Goal: Information Seeking & Learning: Learn about a topic

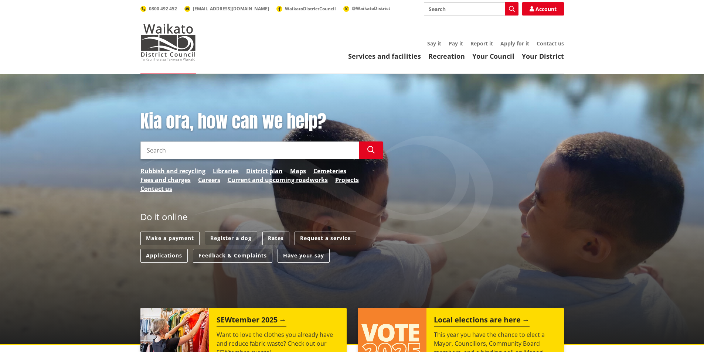
click at [443, 8] on input "Search" at bounding box center [471, 8] width 95 height 13
type input "r"
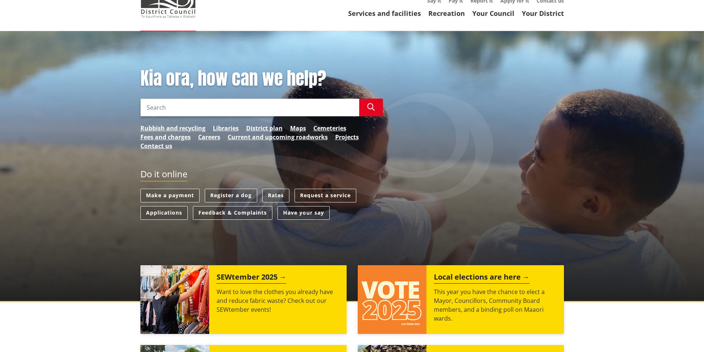
scroll to position [43, 0]
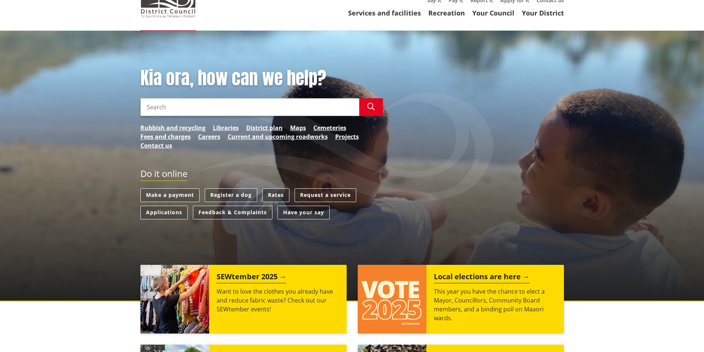
click at [275, 191] on link "Rates" at bounding box center [276, 196] width 27 height 14
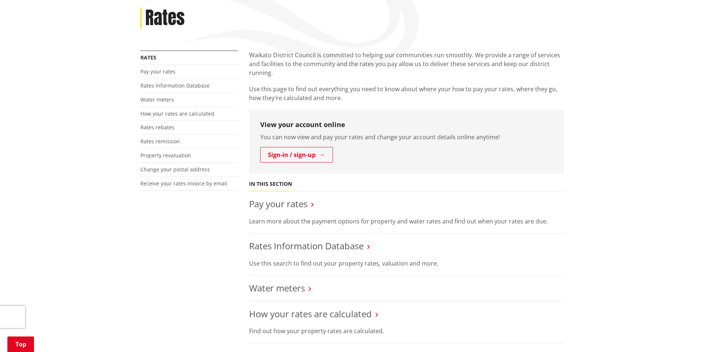
scroll to position [98, 0]
click at [289, 206] on link "Pay your rates" at bounding box center [278, 204] width 58 height 12
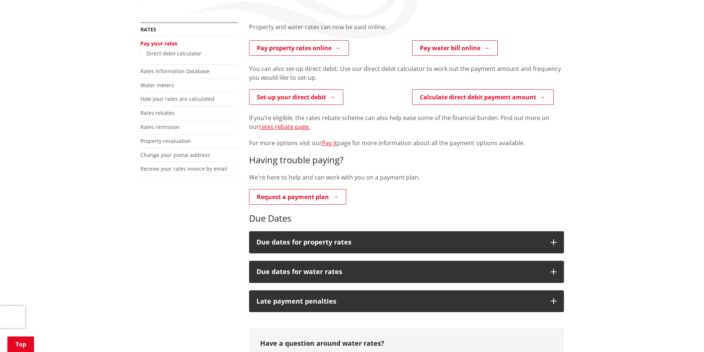
scroll to position [126, 0]
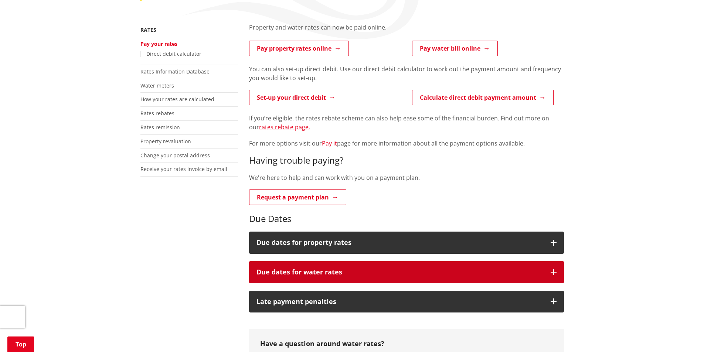
click at [332, 264] on button "Due dates for water rates" at bounding box center [406, 272] width 315 height 22
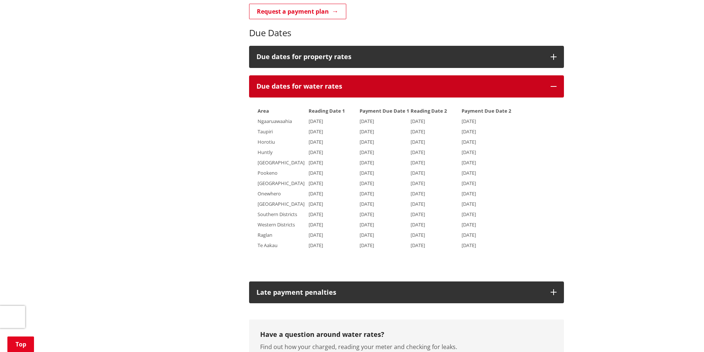
scroll to position [314, 0]
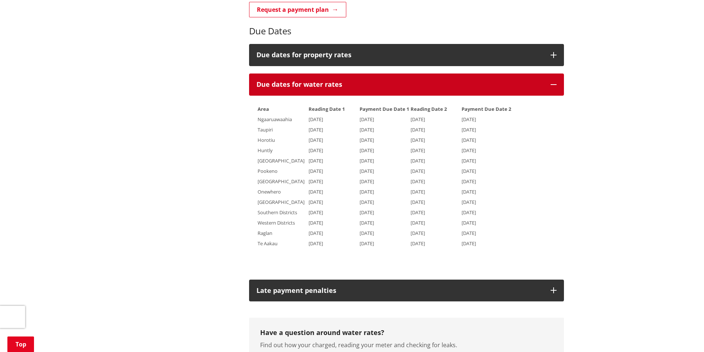
click at [479, 91] on button "Due dates for water rates" at bounding box center [406, 85] width 315 height 22
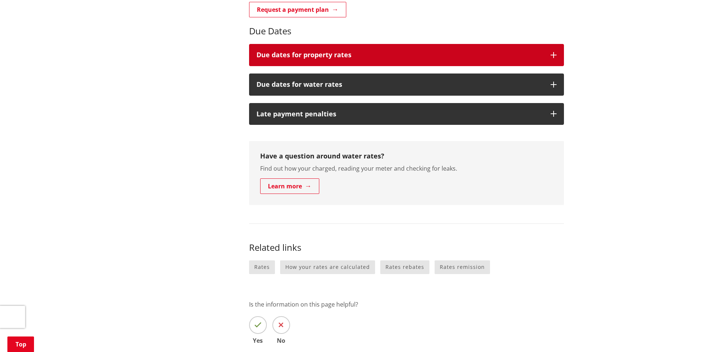
click at [461, 49] on button "Due dates for property rates" at bounding box center [406, 55] width 315 height 22
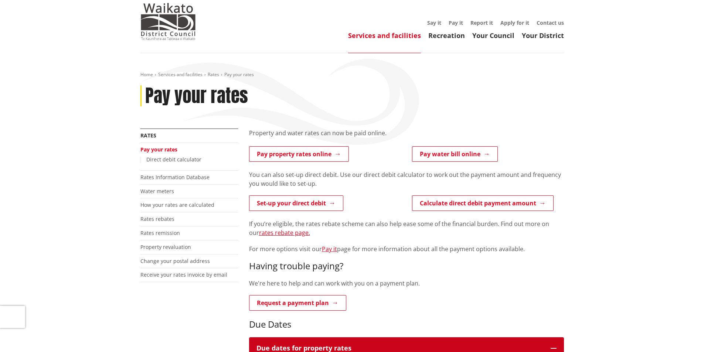
scroll to position [20, 0]
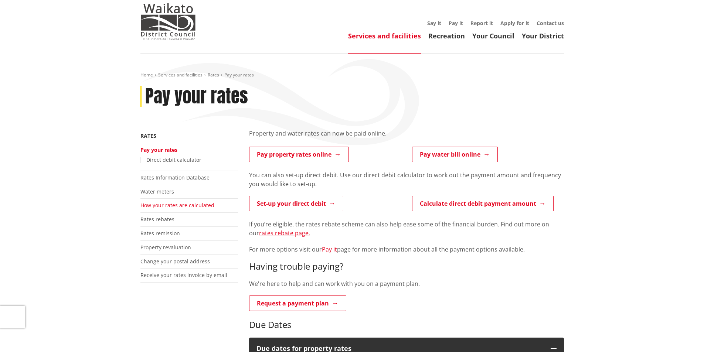
click at [176, 206] on link "How your rates are calculated" at bounding box center [178, 205] width 74 height 7
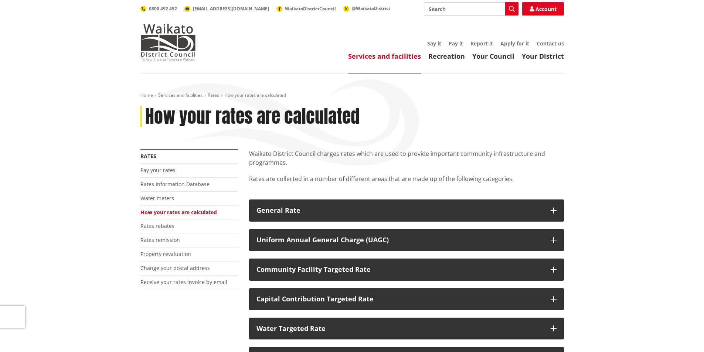
click at [315, 176] on p "Rates are collected in a number of different areas that are made up of the foll…" at bounding box center [406, 184] width 315 height 18
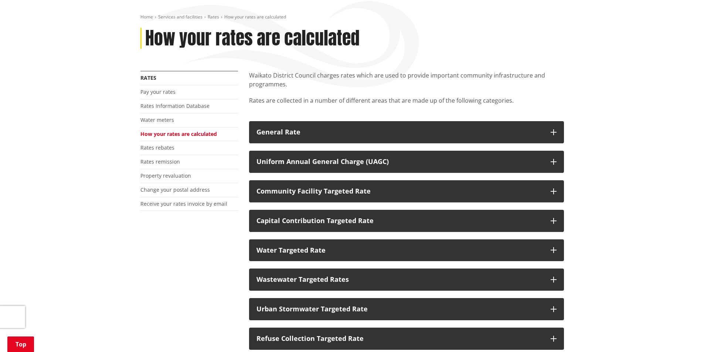
scroll to position [79, 0]
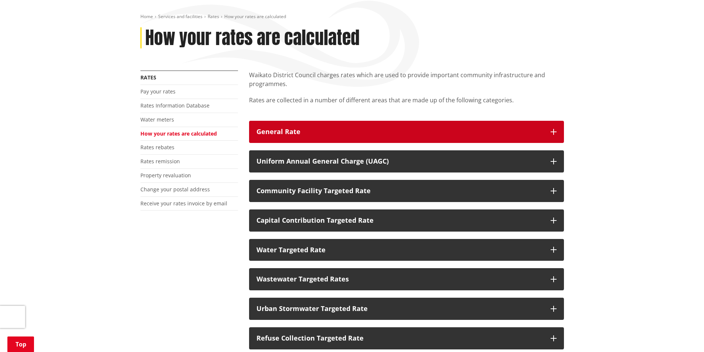
click at [329, 133] on div "General Rate" at bounding box center [400, 131] width 287 height 7
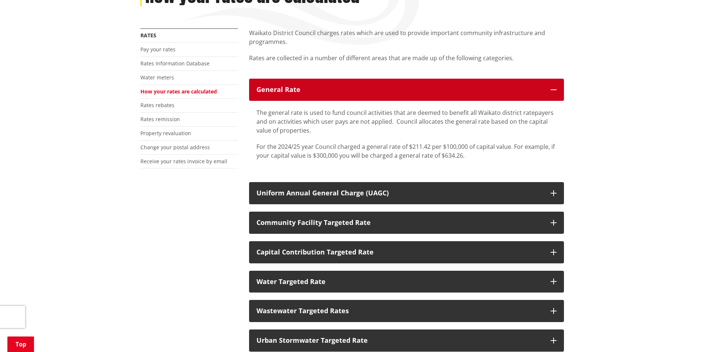
scroll to position [121, 0]
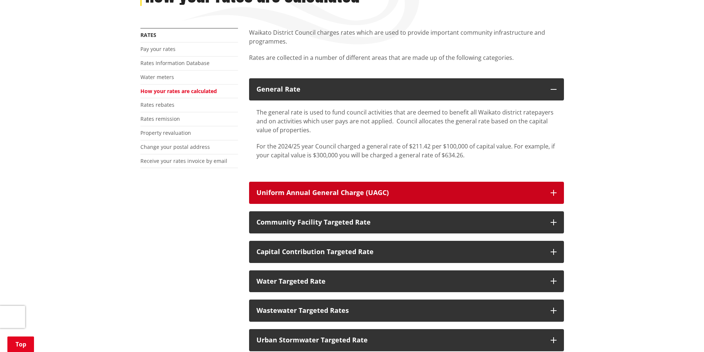
click at [342, 197] on button "Uniform Annual General Charge (UAGC)" at bounding box center [406, 193] width 315 height 22
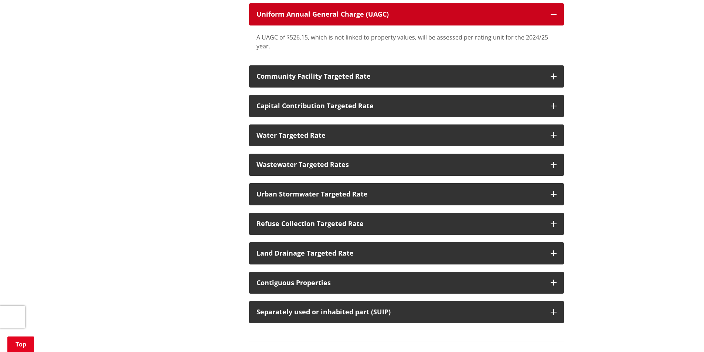
scroll to position [300, 0]
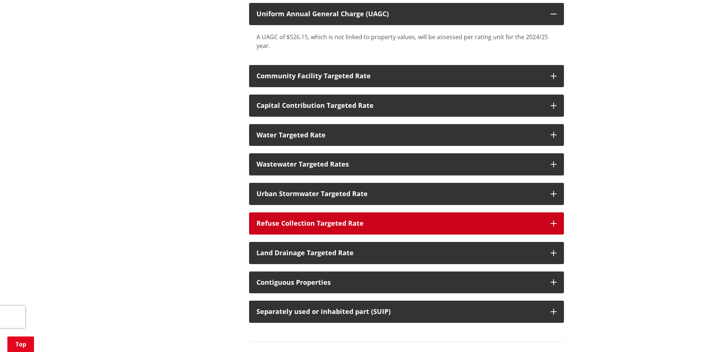
click at [330, 229] on button "Refuse Collection Targeted Rate" at bounding box center [406, 224] width 315 height 22
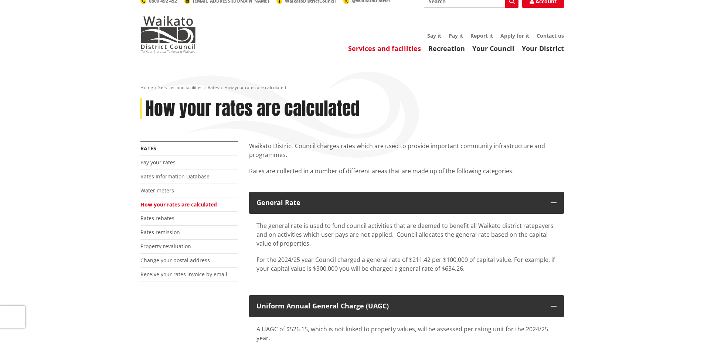
scroll to position [0, 0]
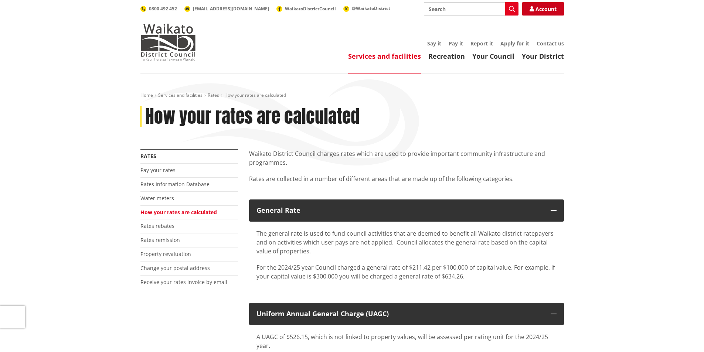
click at [541, 6] on link "Account" at bounding box center [543, 8] width 42 height 13
